Goal: Check status: Check status

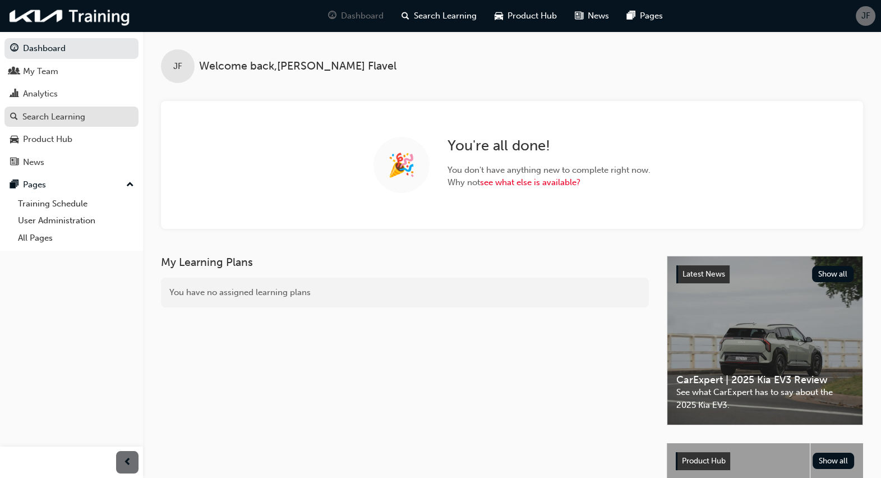
click at [78, 118] on div "Search Learning" at bounding box center [53, 116] width 63 height 13
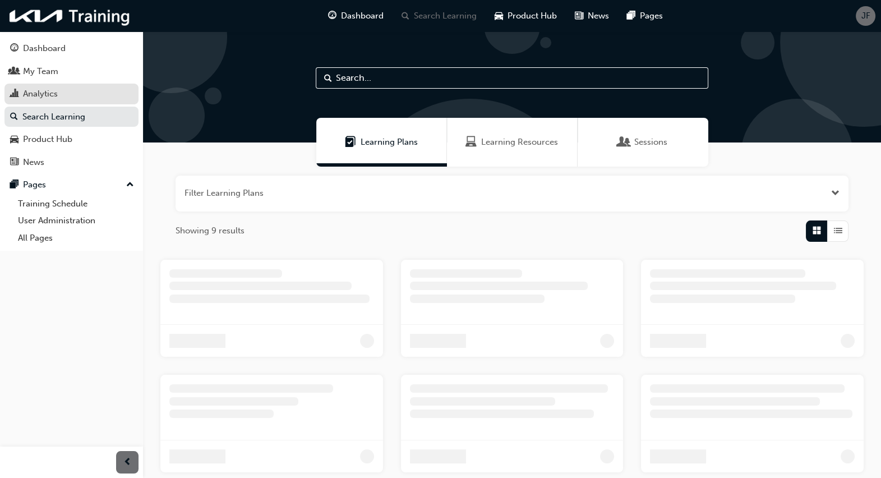
click at [95, 101] on div "Analytics" at bounding box center [71, 94] width 123 height 14
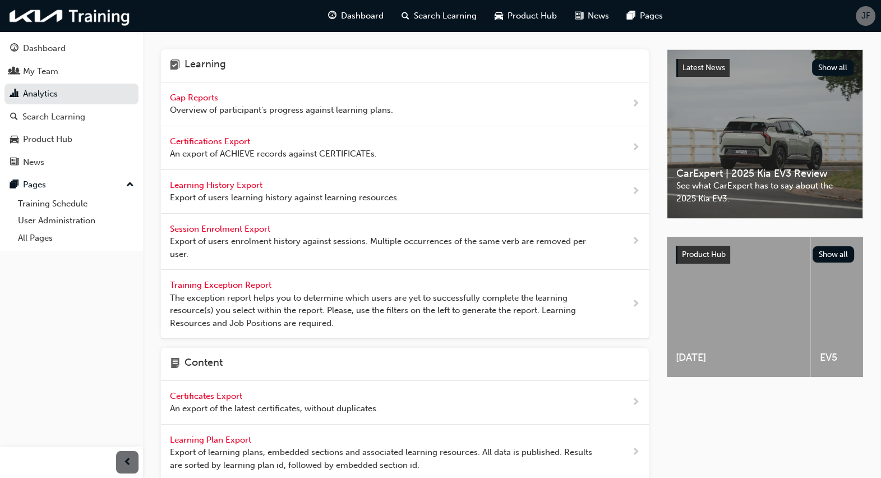
click at [401, 106] on div "Gap Reports Overview of participant's progress against learning plans." at bounding box center [405, 104] width 488 height 44
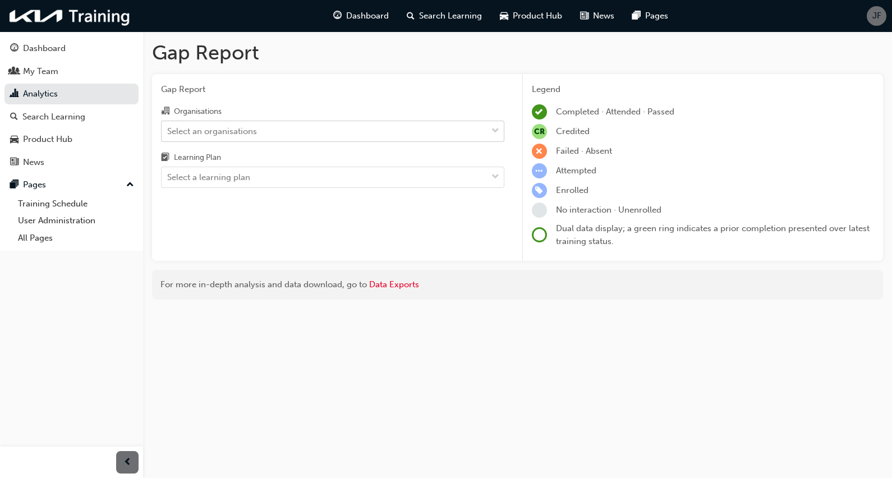
click at [416, 139] on div "Select an organisations" at bounding box center [324, 131] width 325 height 20
click at [168, 135] on input "Organisations Select an organisations" at bounding box center [167, 131] width 1 height 10
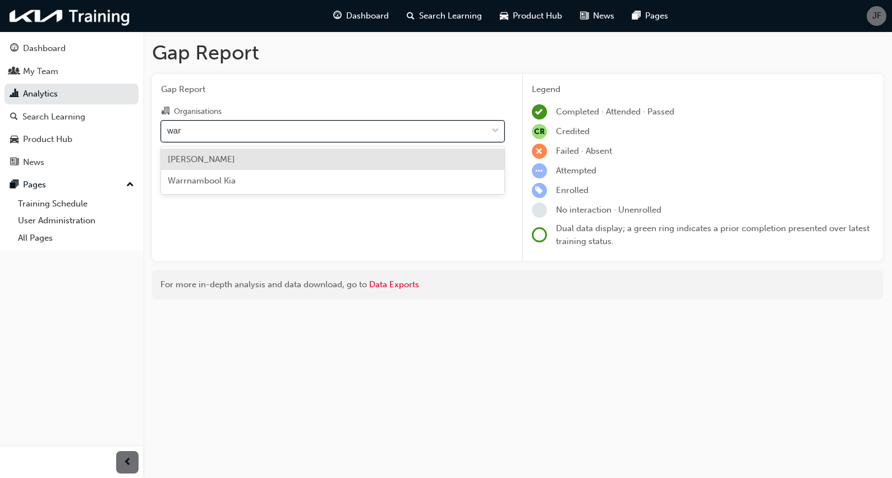
type input "warr"
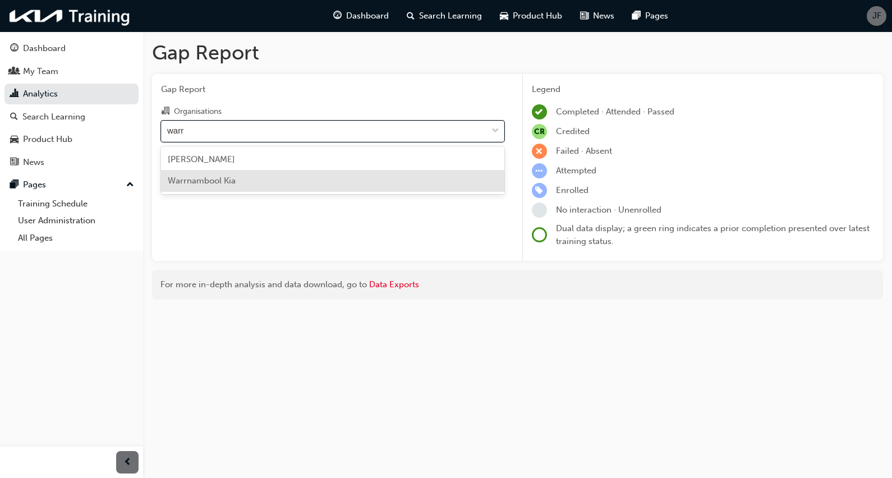
click at [397, 182] on div "Warrnambool Kia" at bounding box center [332, 181] width 343 height 22
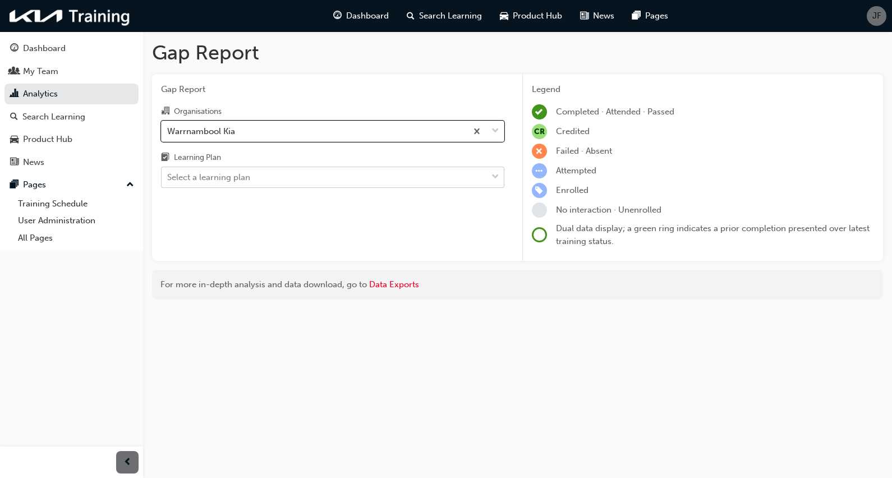
click at [434, 178] on div "Select a learning plan" at bounding box center [324, 178] width 325 height 20
click at [168, 178] on input "Learning Plan Select a learning plan" at bounding box center [167, 177] width 1 height 10
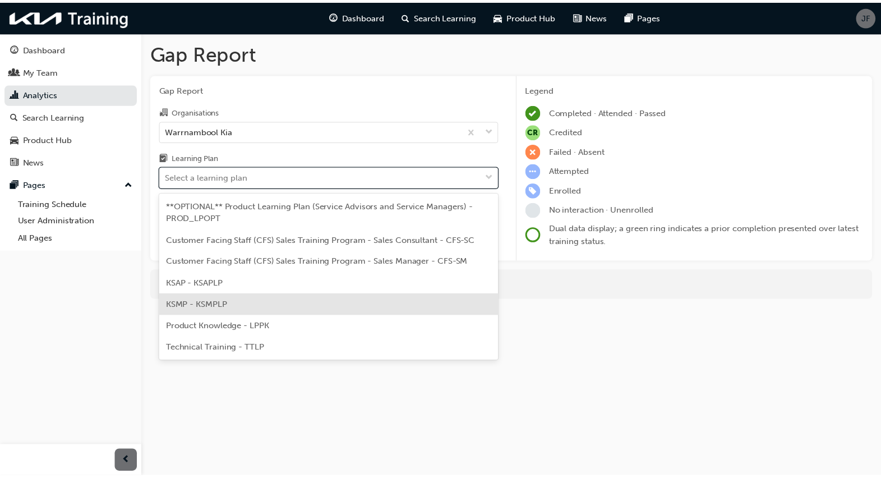
scroll to position [43, 0]
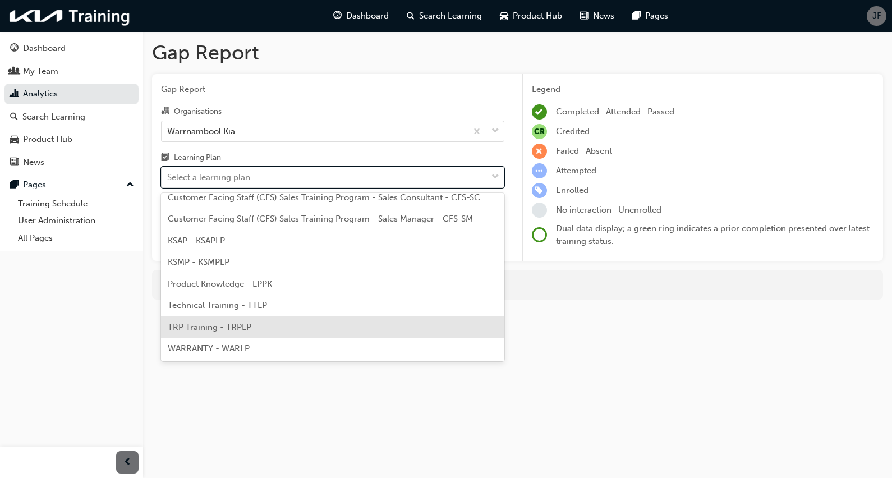
click at [344, 326] on div "TRP Training - TRPLP" at bounding box center [332, 327] width 343 height 22
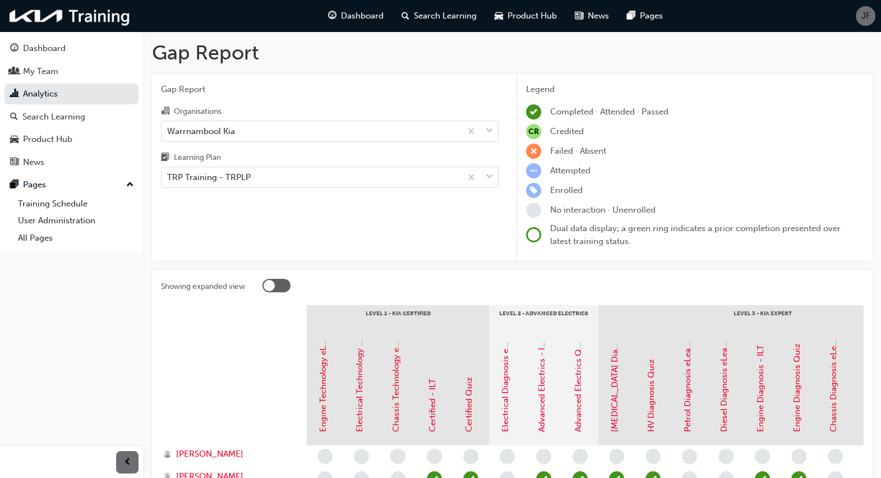
click at [334, 252] on div "Gap Report Organisations Warrnambool Kia Learning Plan TRP Training - TRPLP" at bounding box center [330, 167] width 356 height 187
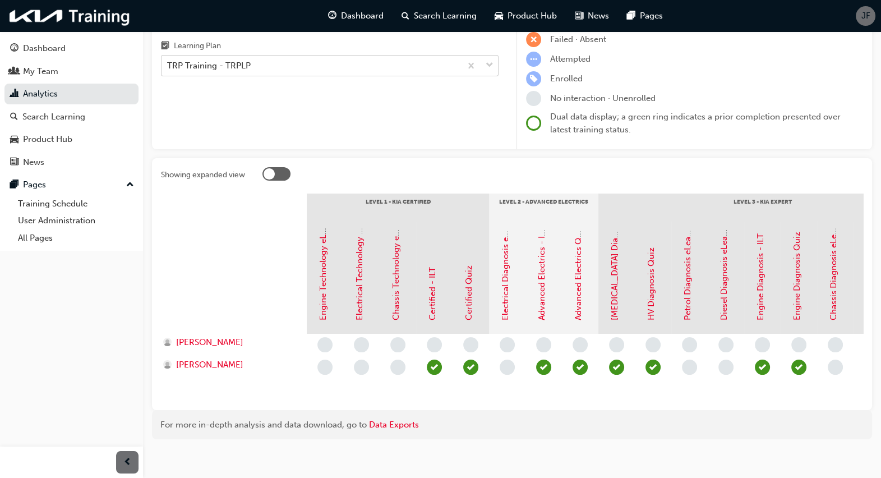
click at [436, 74] on div "TRP Training - TRPLP" at bounding box center [312, 66] width 300 height 20
click at [168, 70] on input "Learning Plan TRP Training - TRPLP" at bounding box center [167, 66] width 1 height 10
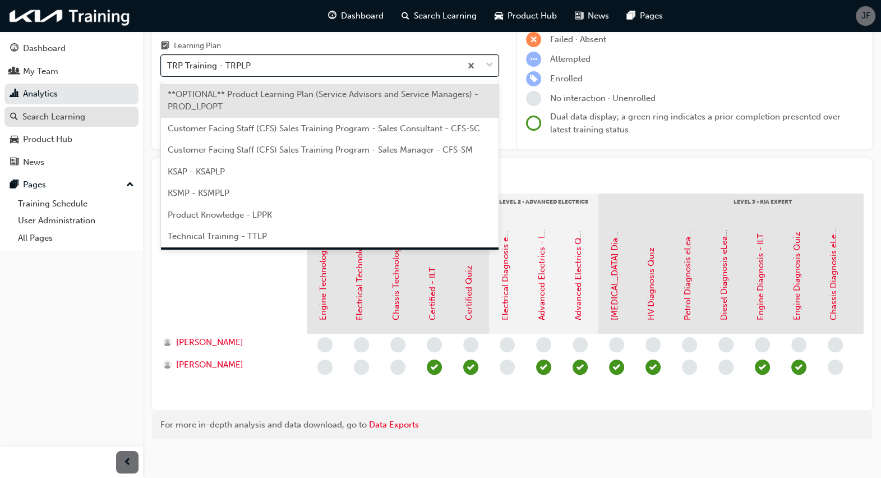
click at [57, 109] on link "Search Learning" at bounding box center [71, 117] width 134 height 21
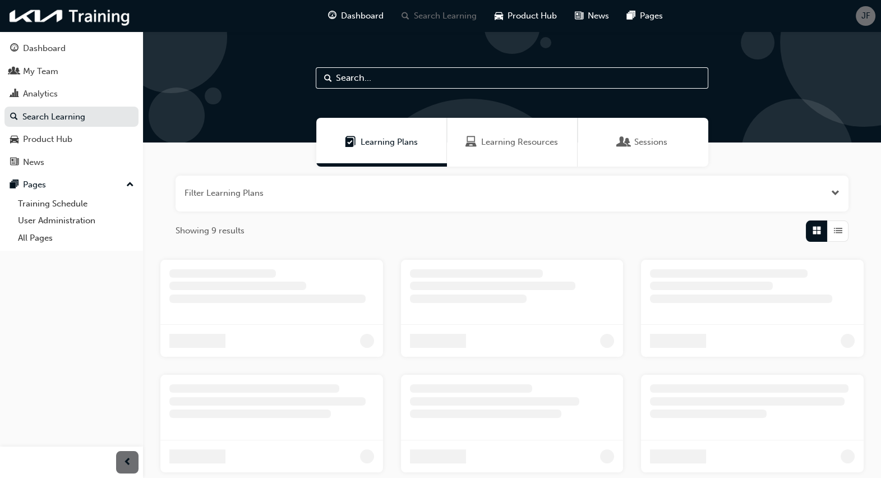
click at [485, 148] on span "Learning Resources" at bounding box center [519, 142] width 77 height 13
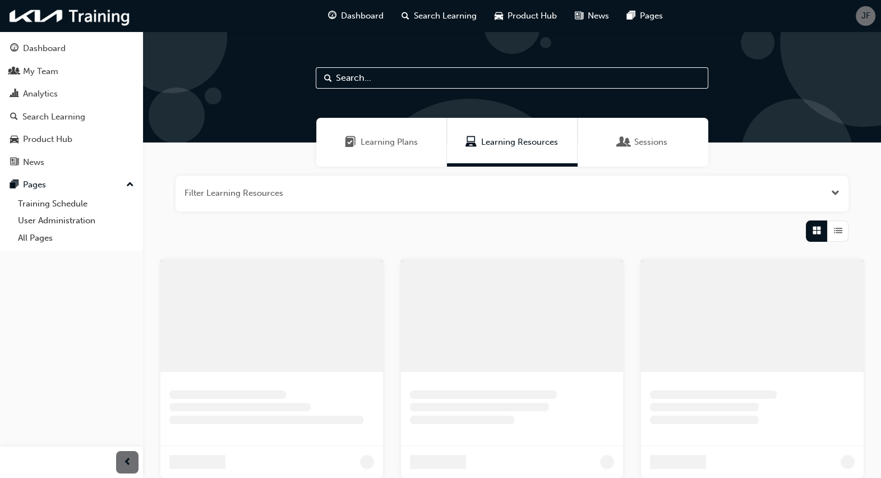
click at [398, 76] on input "text" at bounding box center [512, 77] width 393 height 21
click at [313, 190] on button "button" at bounding box center [512, 194] width 673 height 36
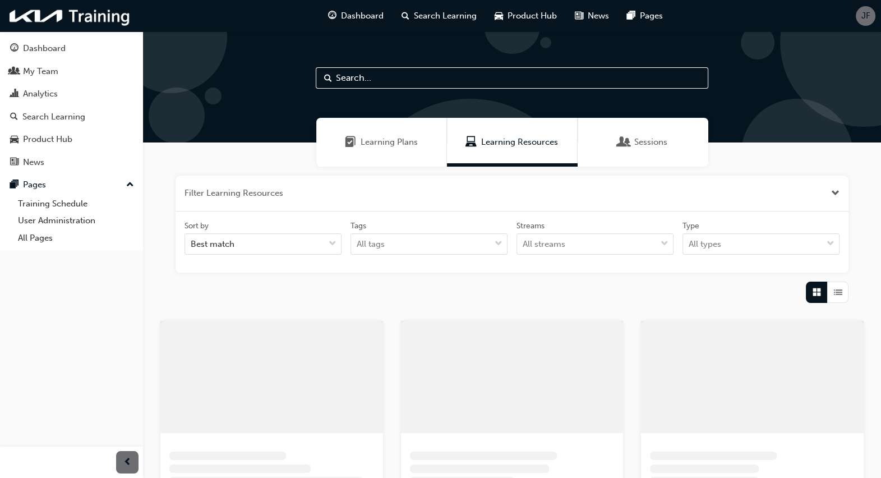
click at [371, 80] on input "text" at bounding box center [512, 77] width 393 height 21
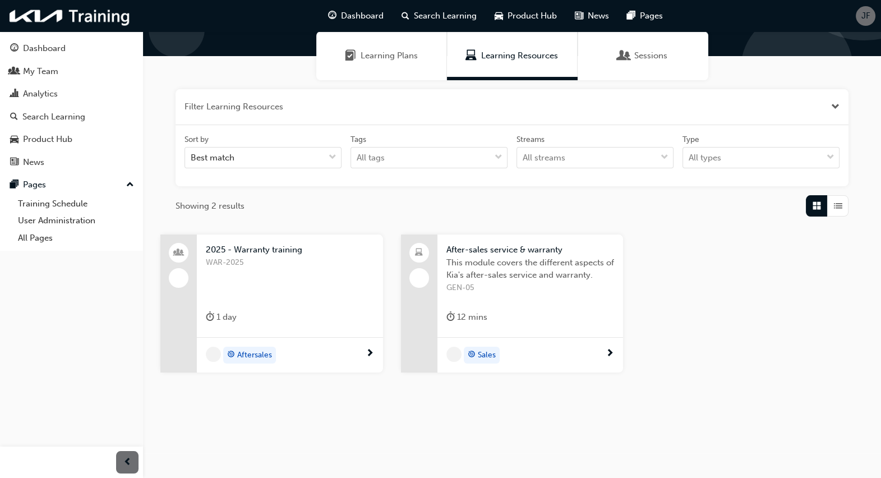
scroll to position [89, 0]
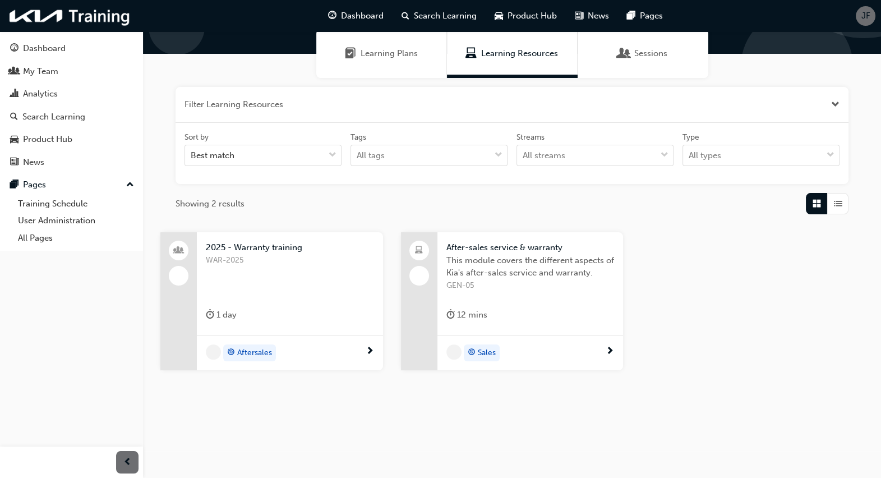
type input "warra"
click at [322, 290] on div "WAR-2025" at bounding box center [290, 276] width 168 height 45
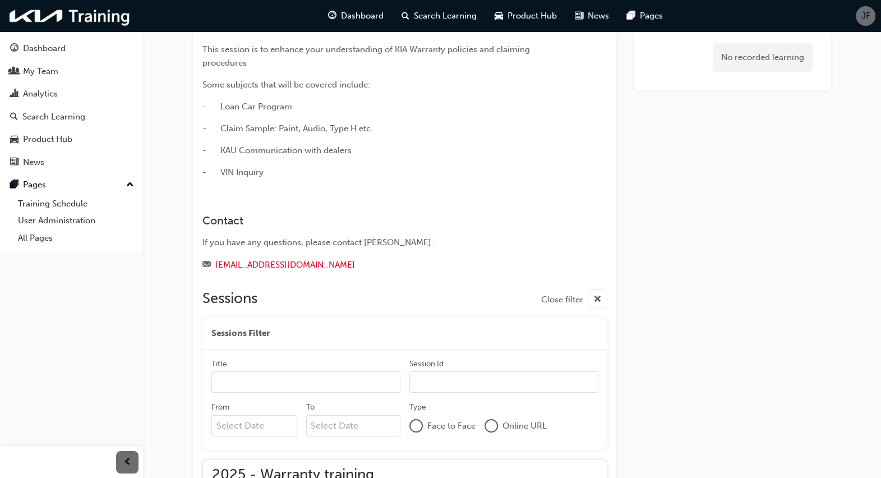
scroll to position [75, 0]
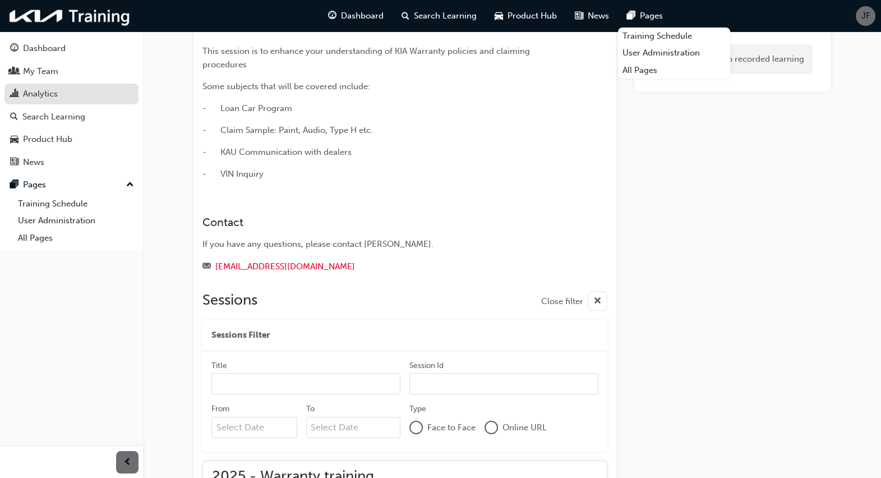
click at [86, 93] on div "Analytics" at bounding box center [71, 94] width 123 height 14
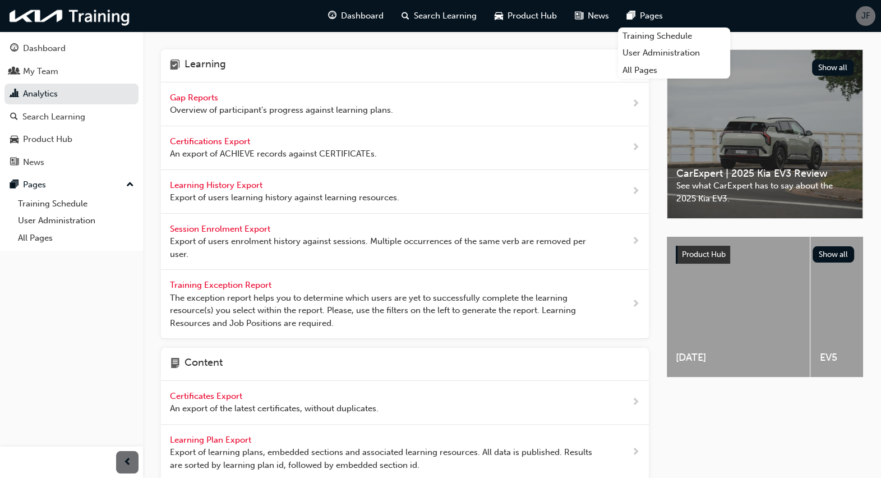
click at [197, 93] on span "Gap Reports" at bounding box center [195, 98] width 50 height 10
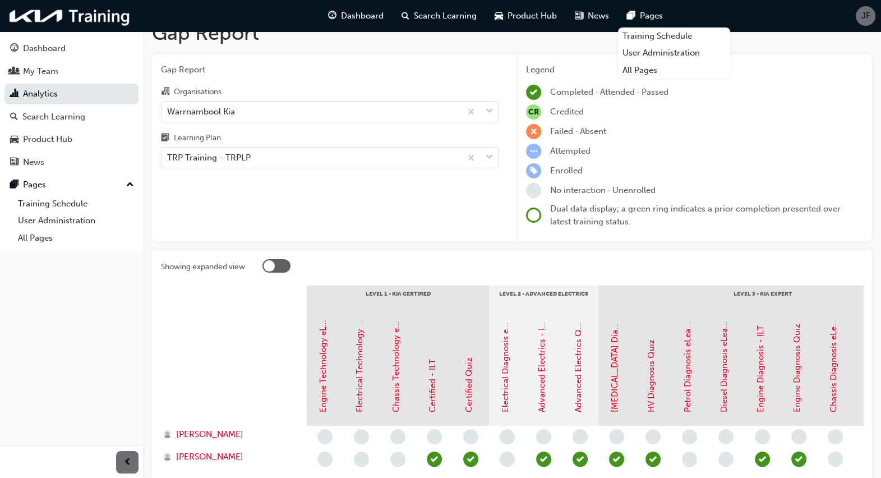
scroll to position [129, 0]
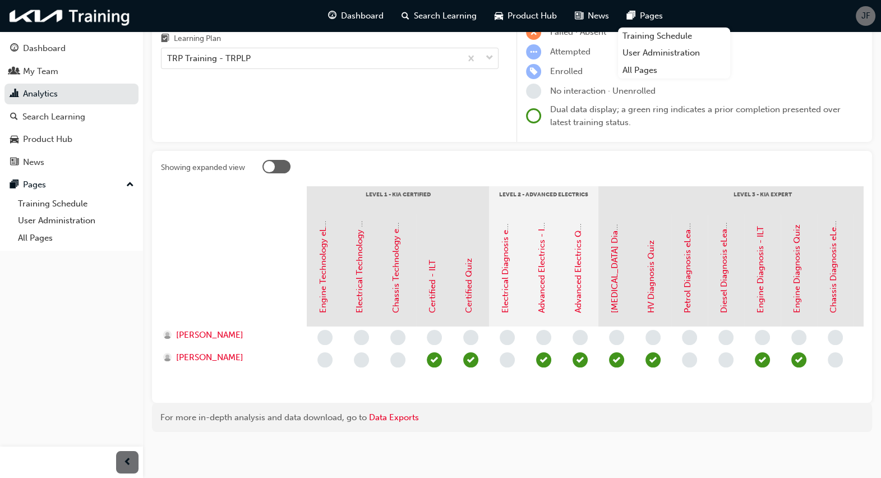
click at [616, 354] on span "learningRecordVerb_ATTEND-icon" at bounding box center [616, 359] width 15 height 15
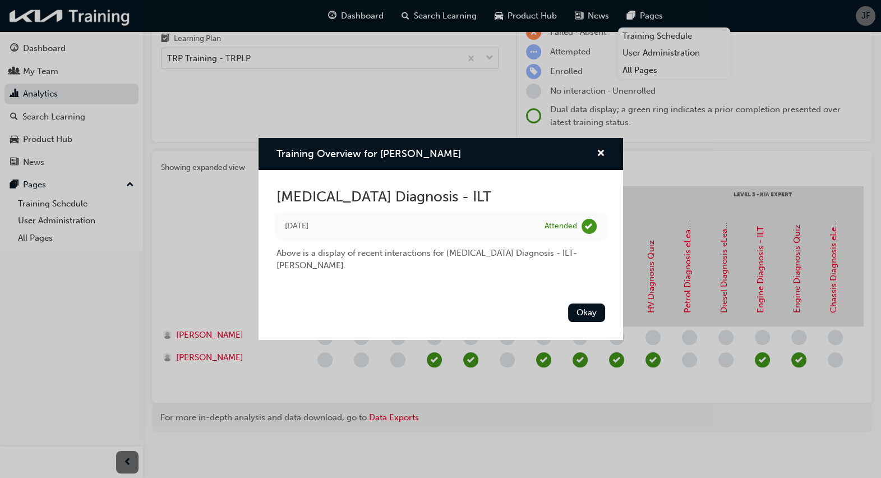
click at [595, 331] on div "Okay" at bounding box center [441, 319] width 365 height 41
click at [589, 308] on button "Okay" at bounding box center [586, 312] width 37 height 19
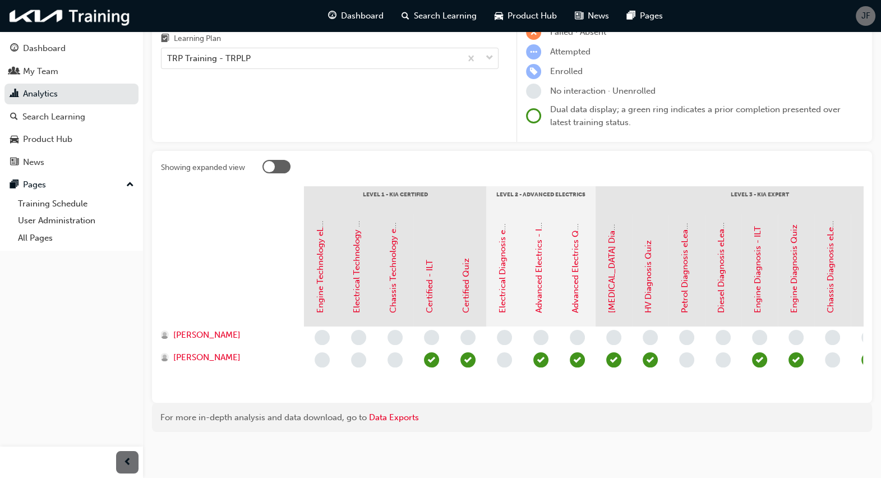
scroll to position [0, 1]
